Goal: Task Accomplishment & Management: Use online tool/utility

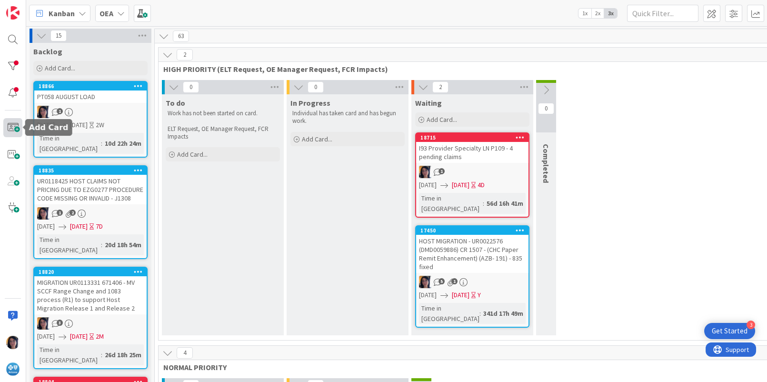
click at [17, 128] on span at bounding box center [12, 127] width 19 height 19
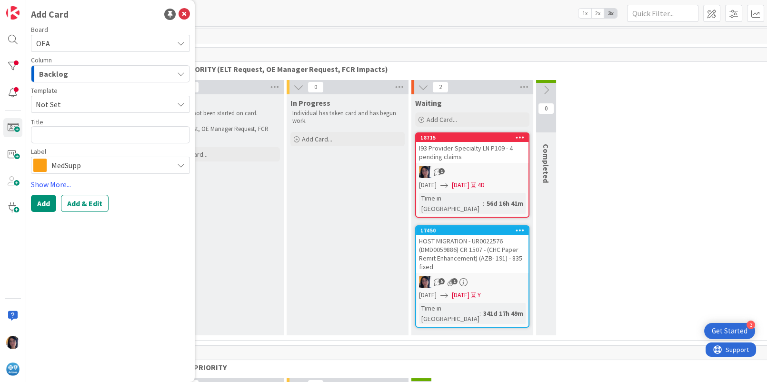
click at [64, 74] on span "Backlog" at bounding box center [53, 74] width 29 height 12
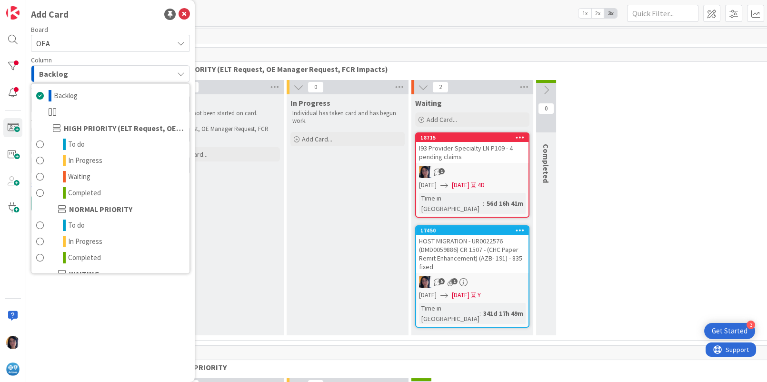
click at [59, 49] on span "OEA" at bounding box center [102, 43] width 132 height 13
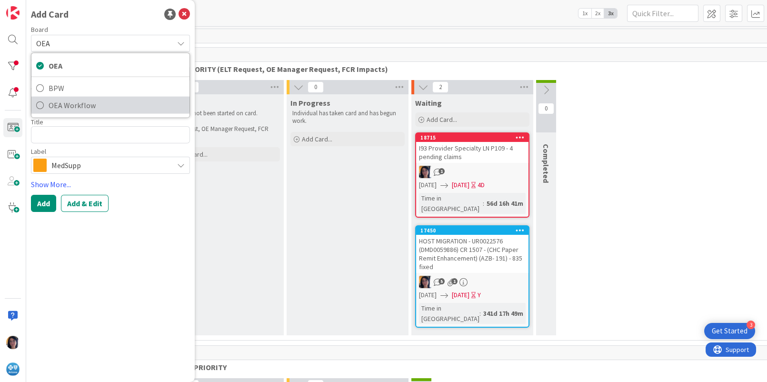
click at [66, 101] on span "OEA Workflow" at bounding box center [117, 105] width 136 height 14
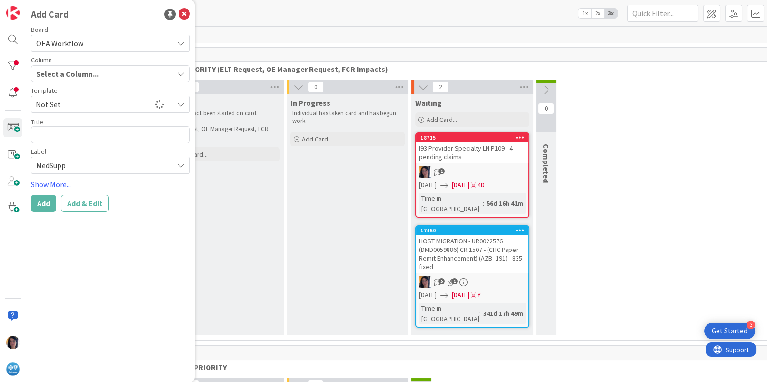
click at [65, 73] on span "Select a Column..." at bounding box center [67, 74] width 62 height 12
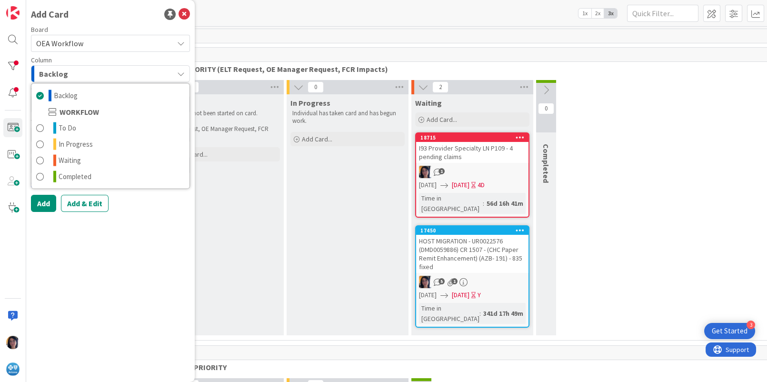
click at [273, 40] on div "63" at bounding box center [472, 36] width 635 height 14
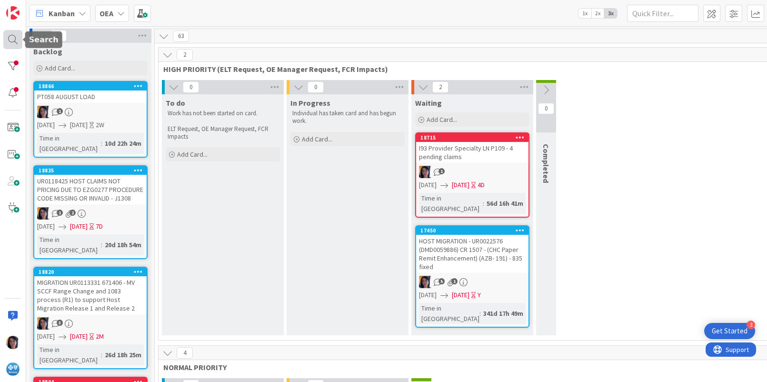
click at [9, 37] on div at bounding box center [12, 39] width 19 height 19
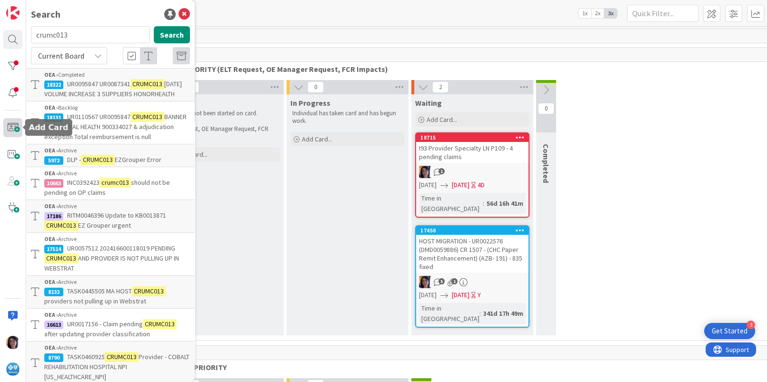
click at [17, 127] on span at bounding box center [12, 127] width 19 height 19
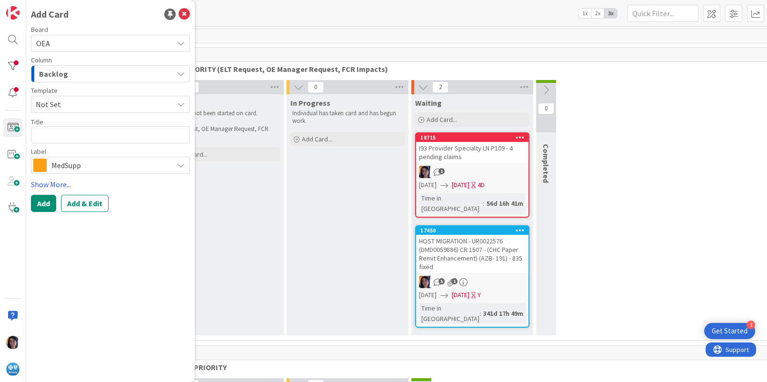
click at [66, 43] on span "OEA" at bounding box center [102, 43] width 132 height 13
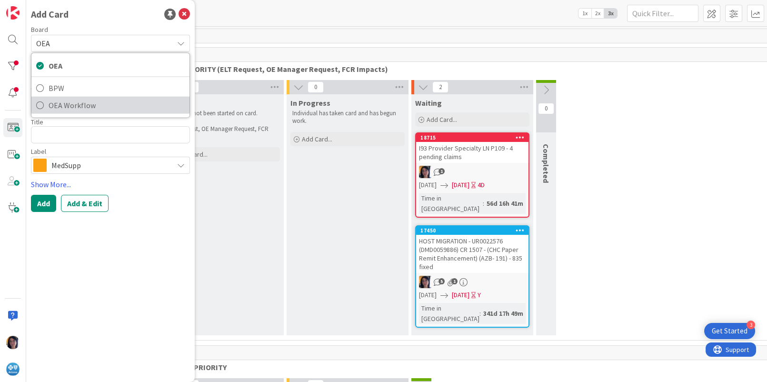
click at [64, 101] on span "OEA Workflow" at bounding box center [117, 105] width 136 height 14
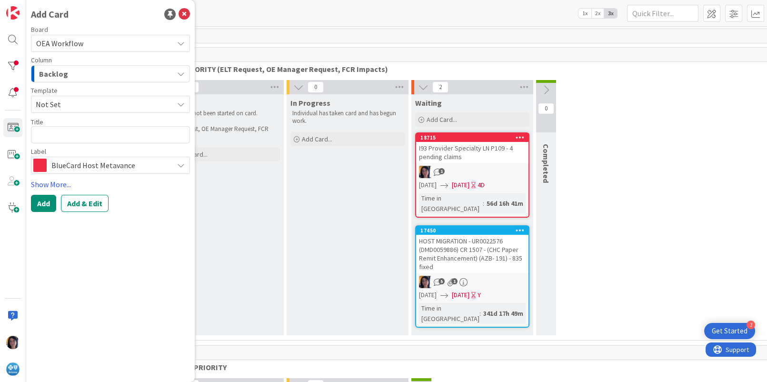
click at [66, 70] on div "Backlog" at bounding box center [105, 73] width 137 height 15
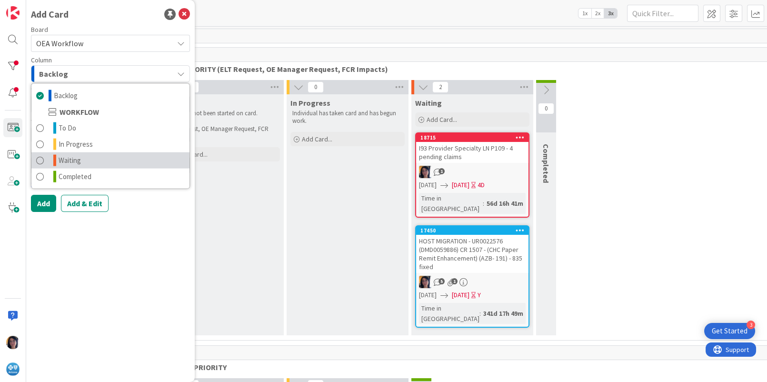
click at [71, 155] on span "Waiting" at bounding box center [70, 160] width 22 height 11
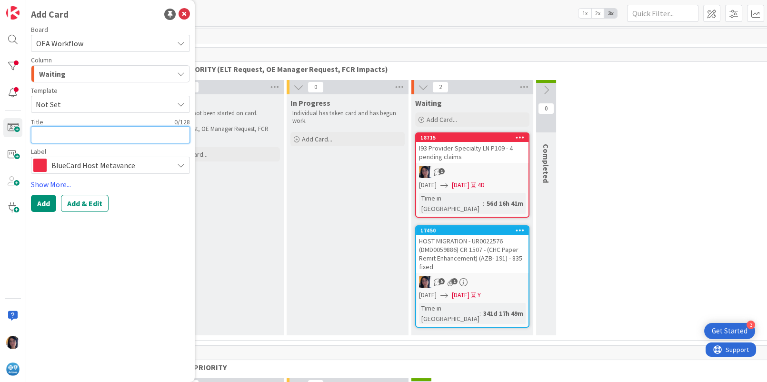
click at [56, 134] on textarea at bounding box center [110, 134] width 159 height 17
type textarea "x"
type textarea "n"
type textarea "x"
type textarea "ne"
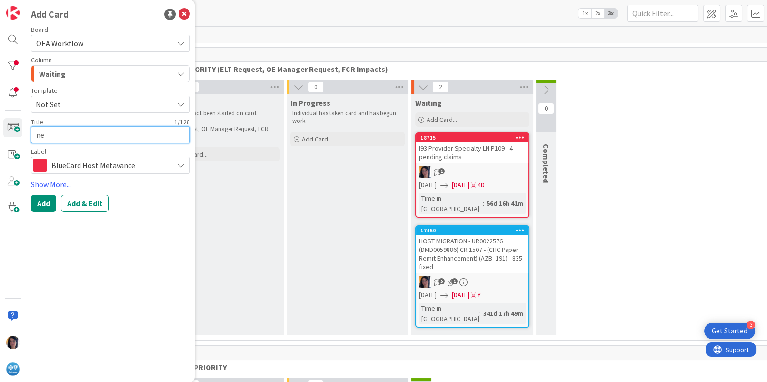
type textarea "x"
type textarea "new"
type textarea "x"
type textarea "new"
type textarea "x"
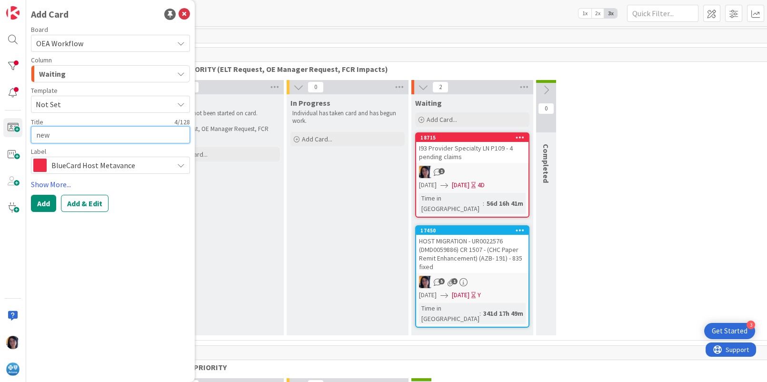
type textarea "new"
type textarea "x"
type textarea "ne"
type textarea "x"
type textarea "n"
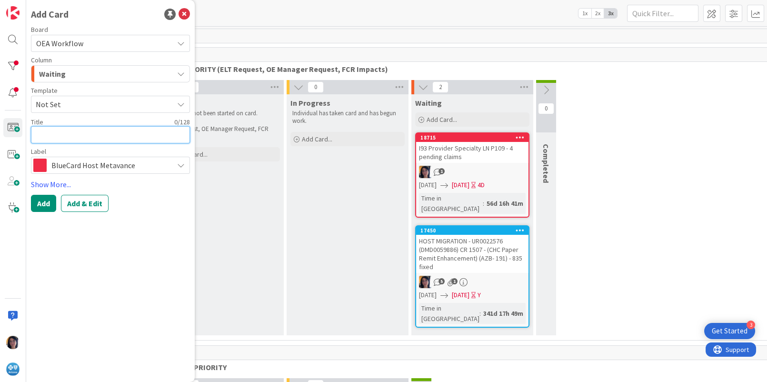
type textarea "x"
type textarea "N"
type textarea "x"
type textarea "NE"
type textarea "x"
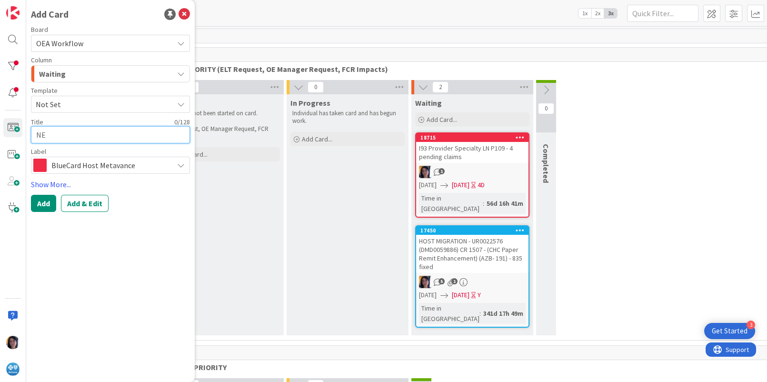
type textarea "NEW"
type textarea "x"
type textarea "NEW"
type textarea "x"
type textarea "NEW D"
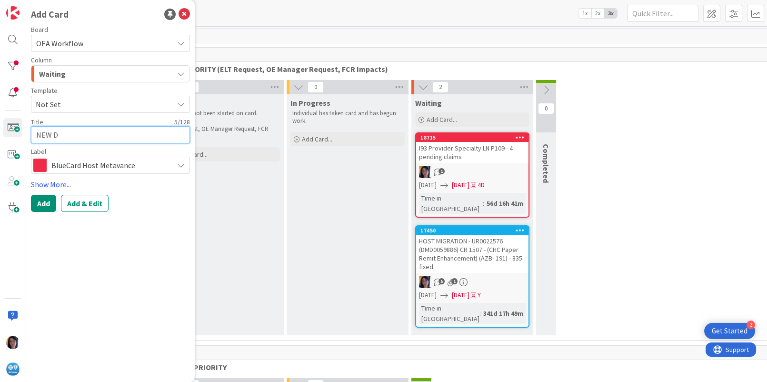
type textarea "x"
type textarea "NEW DL"
type textarea "x"
type textarea "NEW DLP"
type textarea "x"
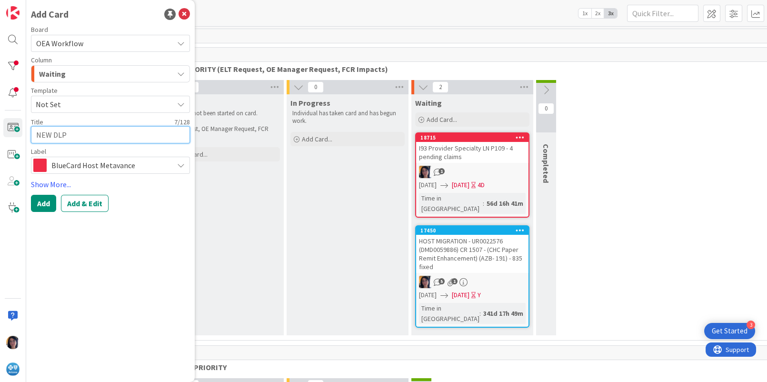
type textarea "NEW DLP"
type textarea "x"
type textarea "NEW DLP H"
type textarea "x"
type textarea "NEW DLP HO"
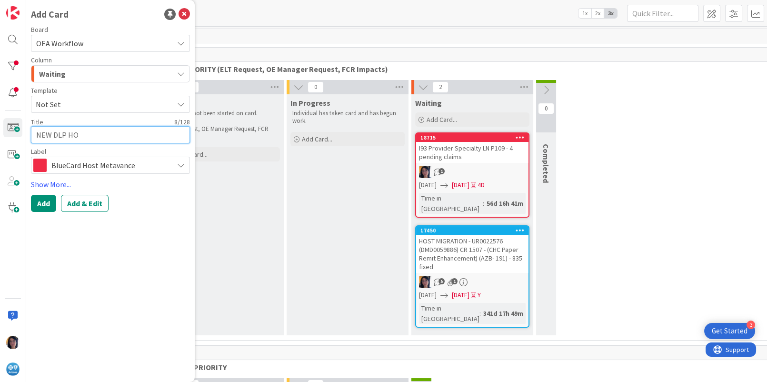
type textarea "x"
type textarea "NEW DLP HOS"
type textarea "x"
type textarea "NEW DLP HOST"
type textarea "x"
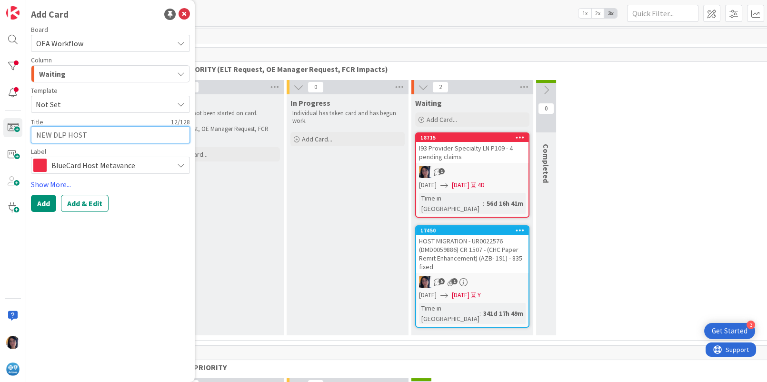
type textarea "NEW DLP HOST2"
type textarea "x"
type textarea "NEW DLP HOST25"
type textarea "x"
type textarea "NEW DLP HOST259"
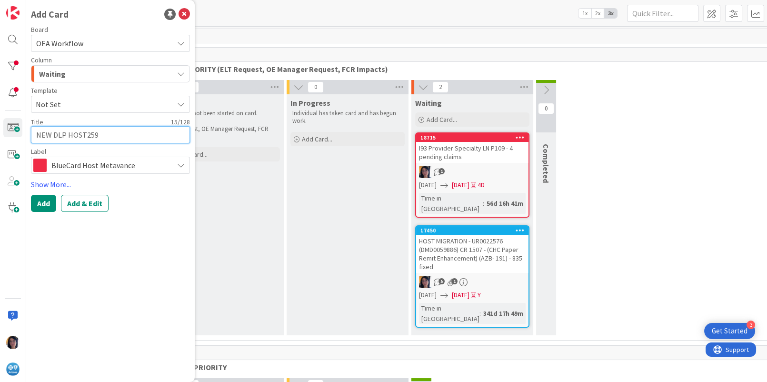
type textarea "x"
click at [35, 136] on textarea "NEW DLP HOST259" at bounding box center [110, 134] width 159 height 17
type textarea "NEW DLP HOST259"
click at [35, 135] on textarea "NEW DLP HOST259" at bounding box center [110, 134] width 159 height 17
paste textarea "REQ0109635"
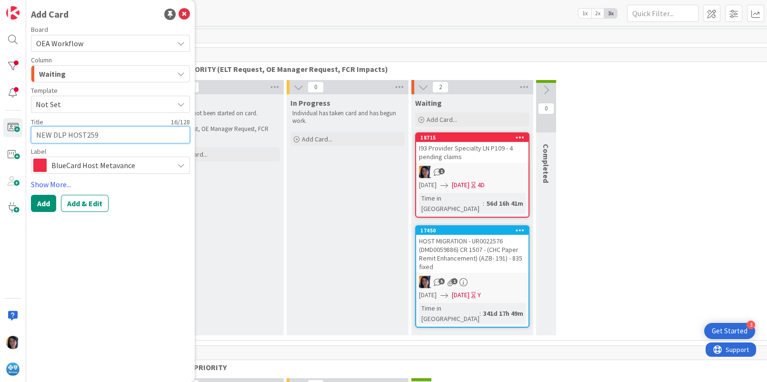
type textarea "x"
type textarea "REQ0109635NEW DLP HOST259"
type textarea "x"
type textarea "REQ0109635 NEW DLP HOST259"
paste textarea "RITM0141783"
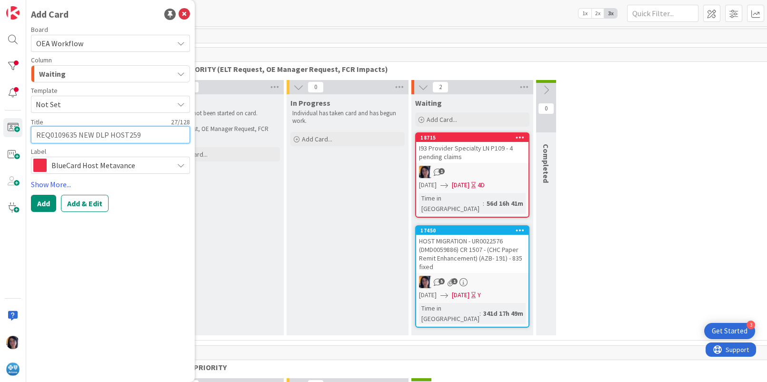
type textarea "x"
type textarea "REQ0109635 RITM0141783NEW DLP HOST259"
type textarea "x"
type textarea "REQ0109635 RITM0141783 NEW DLP HOST259"
click at [72, 165] on span "BlueCard Host Metavance" at bounding box center [109, 165] width 117 height 13
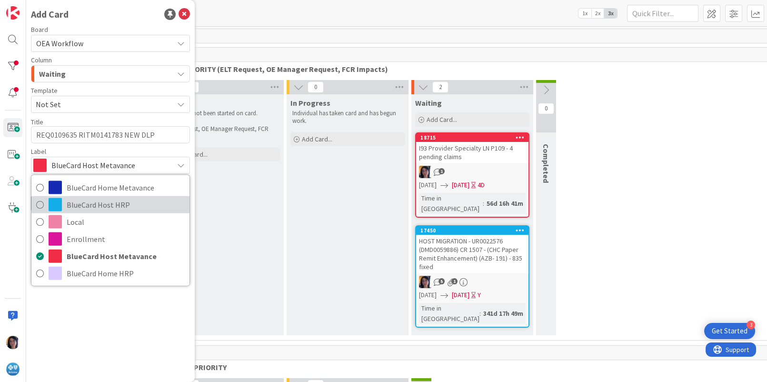
click at [81, 204] on span "BlueCard Host HRP" at bounding box center [126, 205] width 118 height 14
type textarea "x"
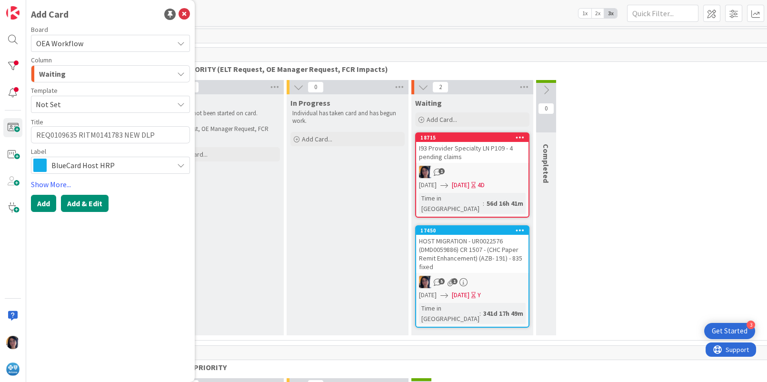
click at [87, 203] on button "Add & Edit" at bounding box center [85, 203] width 48 height 17
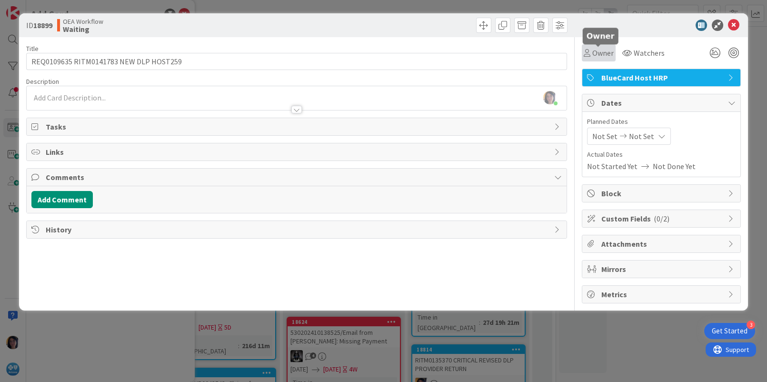
click at [602, 48] on span "Owner" at bounding box center [603, 52] width 21 height 11
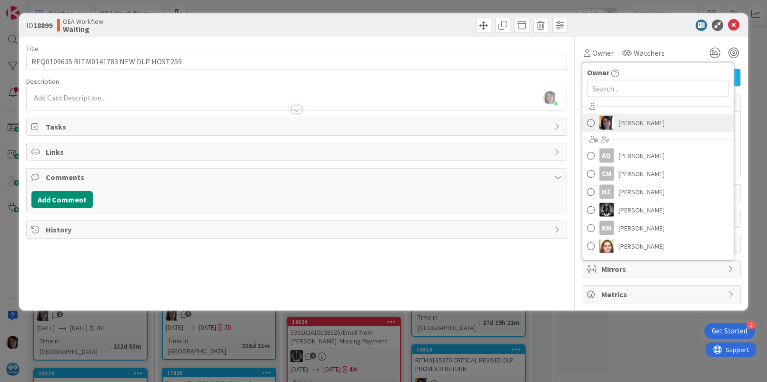
click at [635, 123] on span "[PERSON_NAME]" at bounding box center [642, 123] width 46 height 14
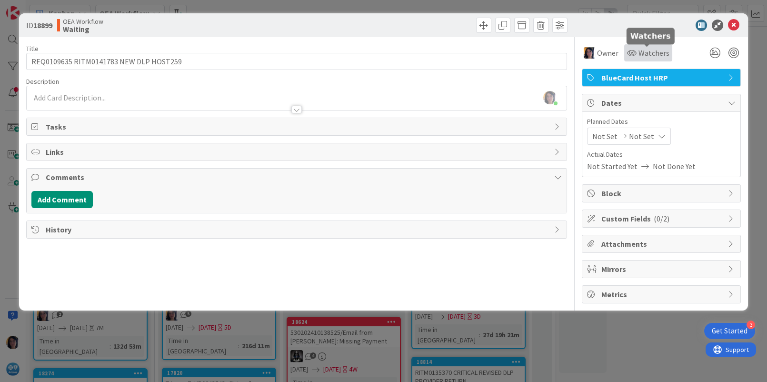
click at [641, 54] on span "Watchers" at bounding box center [654, 52] width 31 height 11
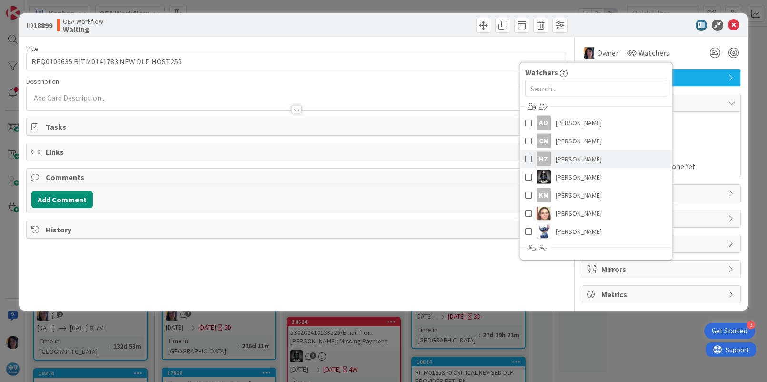
click at [577, 157] on span "[PERSON_NAME]" at bounding box center [579, 159] width 46 height 14
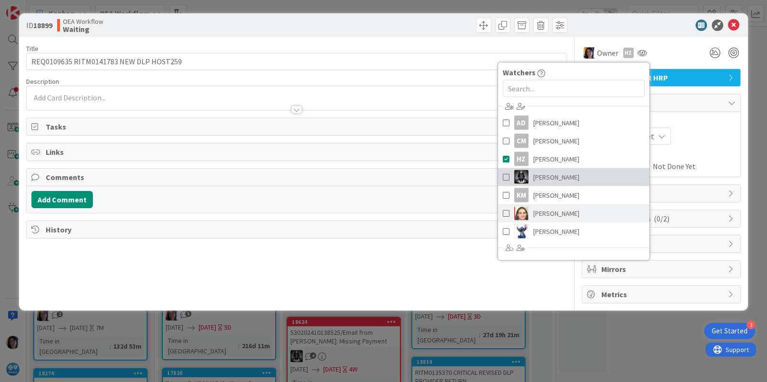
drag, startPoint x: 548, startPoint y: 173, endPoint x: 569, endPoint y: 206, distance: 39.0
click at [548, 173] on span "[PERSON_NAME]" at bounding box center [557, 177] width 46 height 14
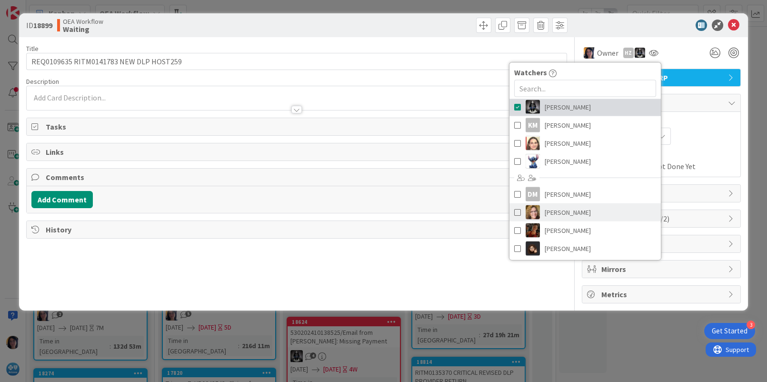
scroll to position [71, 0]
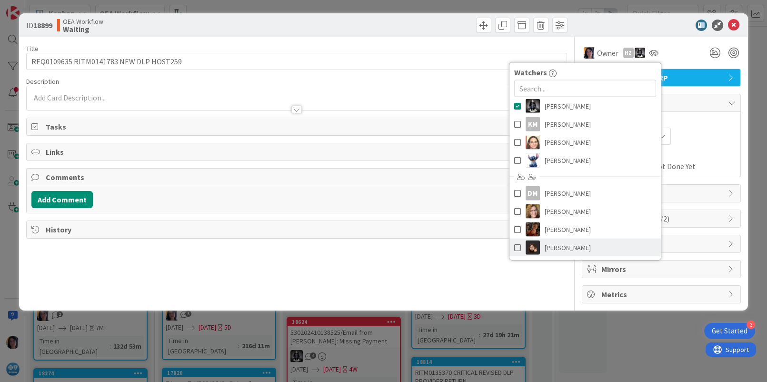
click at [563, 249] on span "[PERSON_NAME]" at bounding box center [568, 248] width 46 height 14
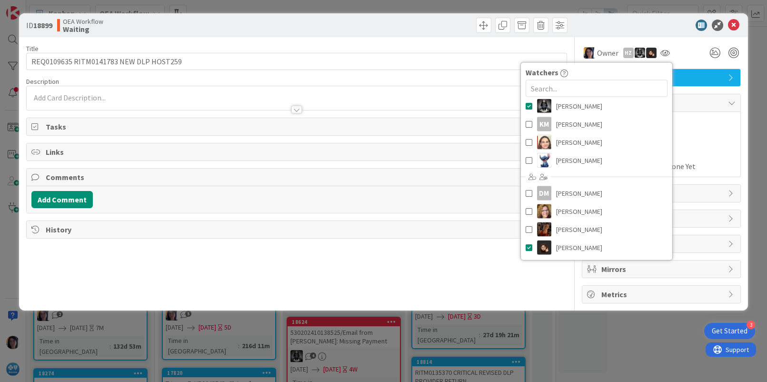
drag, startPoint x: 718, startPoint y: 144, endPoint x: 692, endPoint y: 141, distance: 26.9
click at [718, 144] on div "Not Set Not Set" at bounding box center [661, 136] width 149 height 17
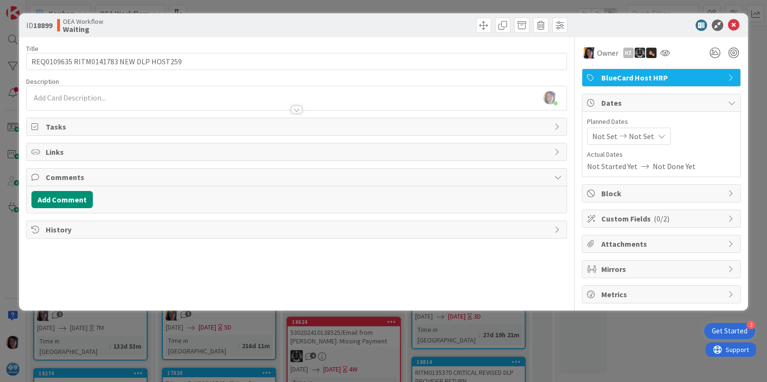
click at [608, 135] on span "Not Set" at bounding box center [605, 136] width 25 height 11
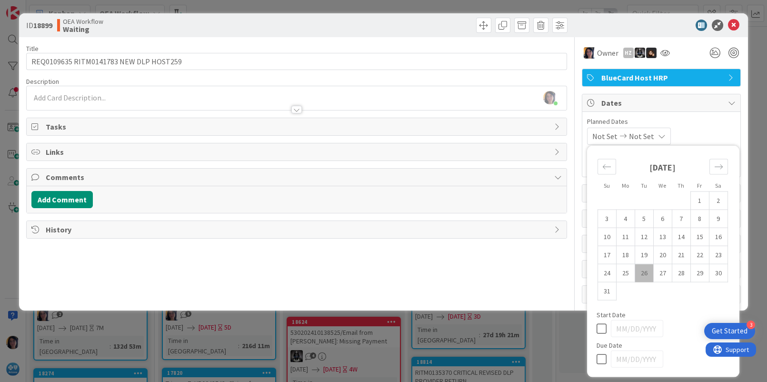
click at [643, 269] on td "26" at bounding box center [644, 273] width 19 height 18
type input "[DATE]"
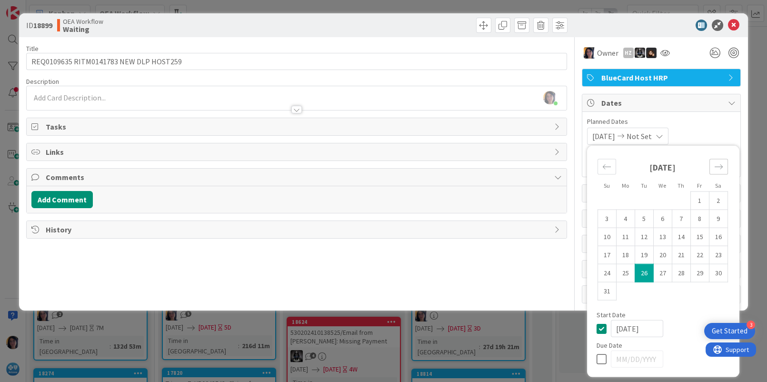
click at [720, 167] on icon "Move forward to switch to the next month." at bounding box center [719, 166] width 9 height 9
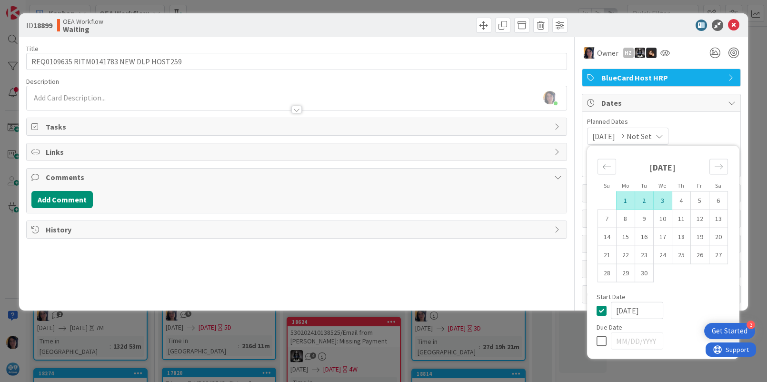
click at [660, 201] on td "3" at bounding box center [663, 200] width 19 height 18
type input "[DATE]"
click at [63, 201] on button "Add Comment" at bounding box center [61, 199] width 61 height 17
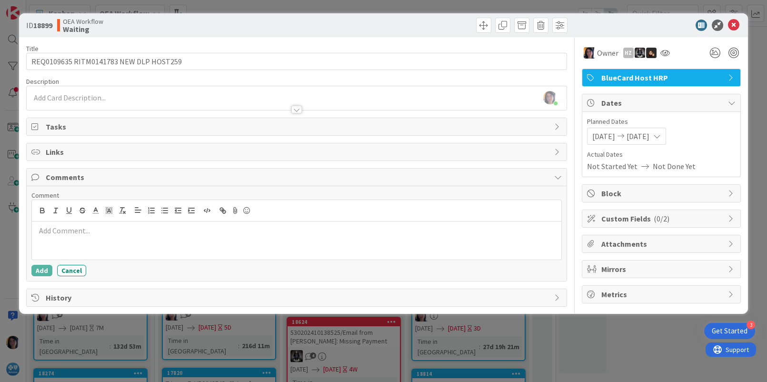
click at [69, 240] on div at bounding box center [296, 240] width 529 height 38
click at [101, 94] on div "[PERSON_NAME] just joined" at bounding box center [297, 98] width 540 height 24
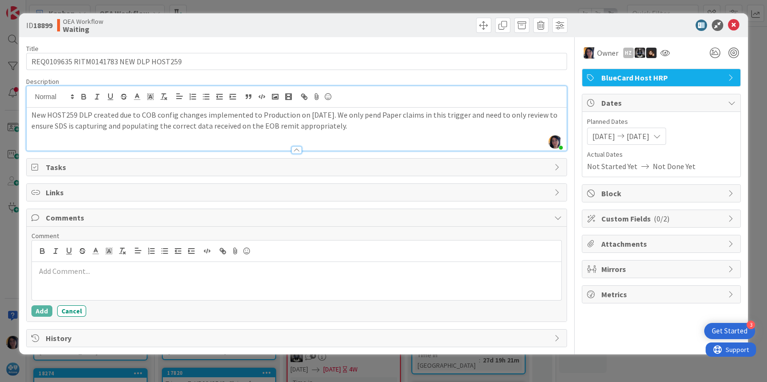
click at [177, 140] on div "New HOST259 DLP created due to COB config changes implemented to Production on …" at bounding box center [297, 129] width 540 height 43
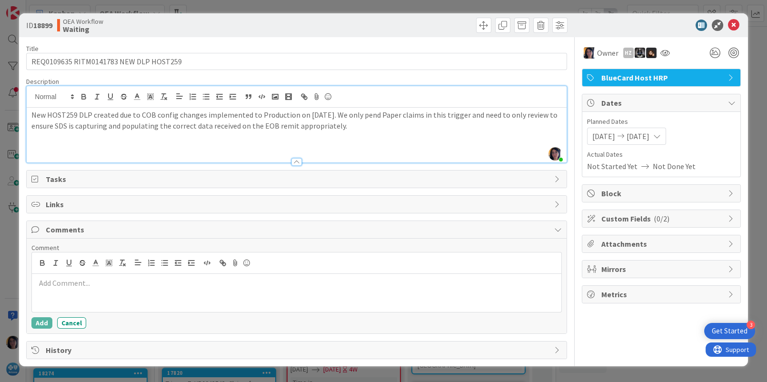
click at [50, 140] on p at bounding box center [296, 136] width 530 height 11
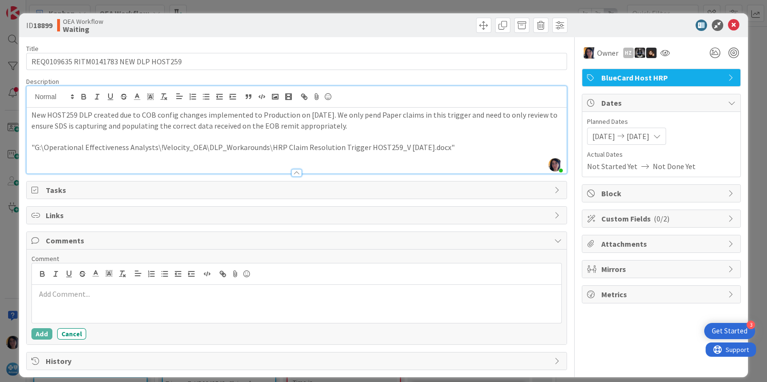
click at [75, 335] on button "Cancel" at bounding box center [71, 333] width 29 height 11
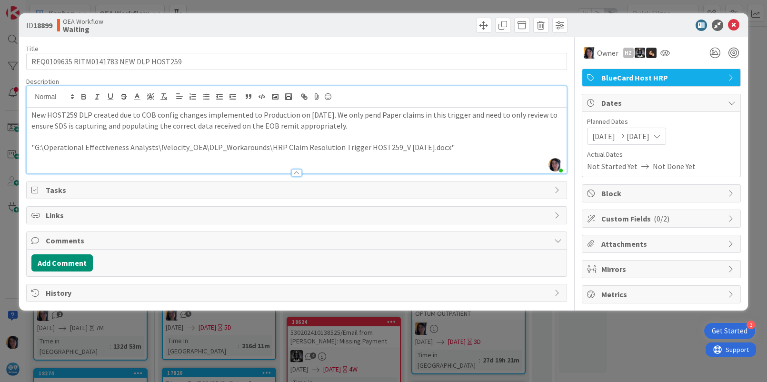
click at [637, 24] on div at bounding box center [657, 25] width 169 height 11
click at [730, 25] on icon at bounding box center [733, 25] width 11 height 11
